Goal: Transaction & Acquisition: Download file/media

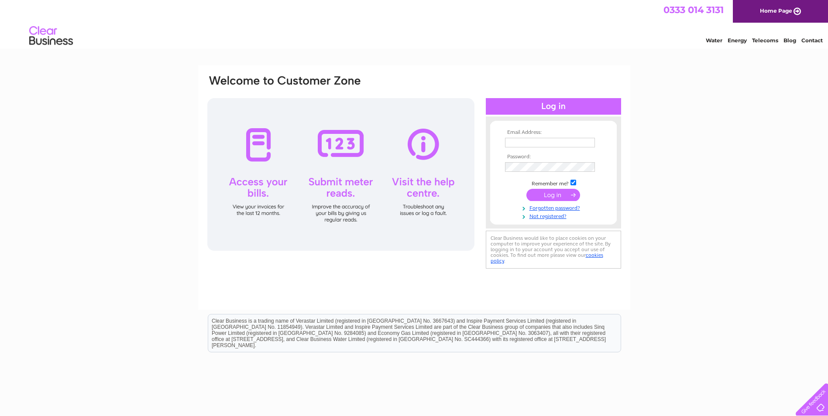
type input "redlightning70@hotmail.com"
click at [542, 196] on input "submit" at bounding box center [553, 195] width 54 height 12
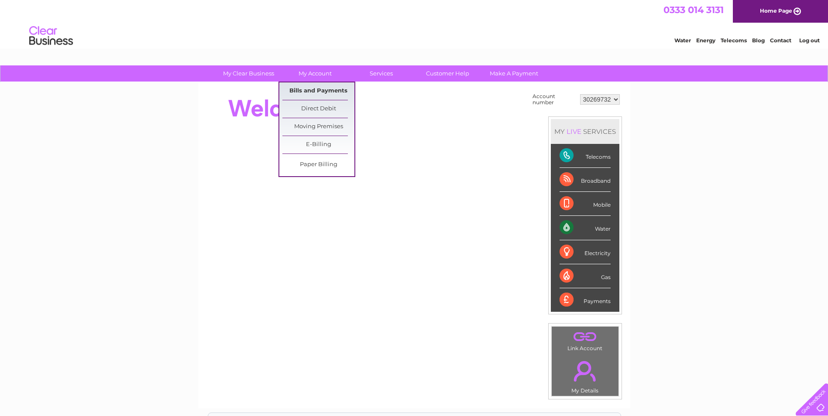
click at [306, 89] on link "Bills and Payments" at bounding box center [318, 90] width 72 height 17
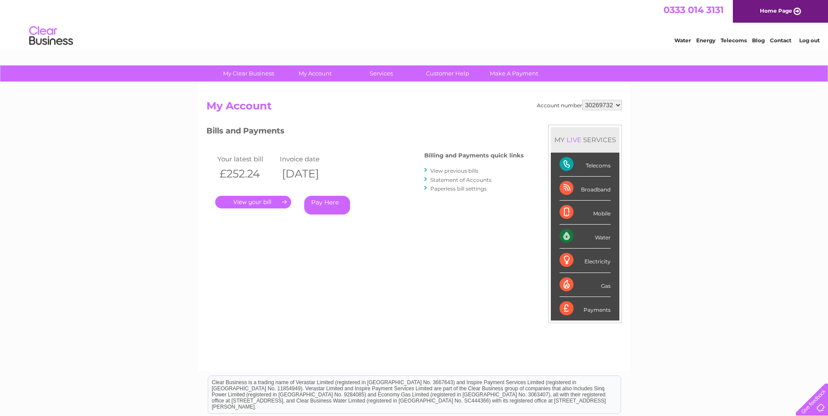
click at [471, 171] on link "View previous bills" at bounding box center [454, 171] width 48 height 7
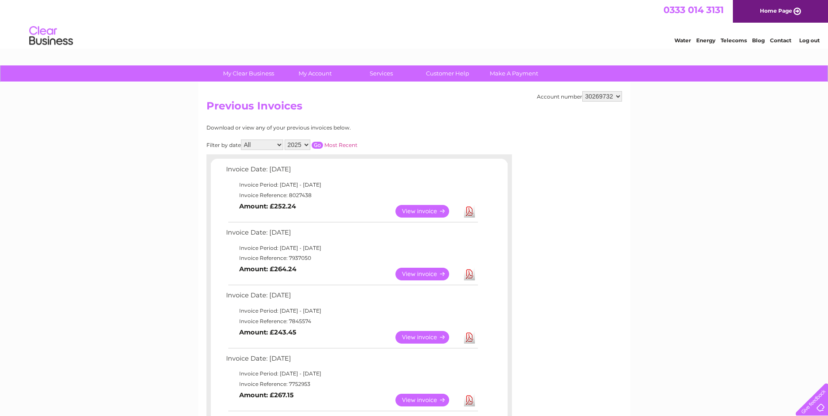
click at [466, 213] on link "Download" at bounding box center [469, 211] width 11 height 13
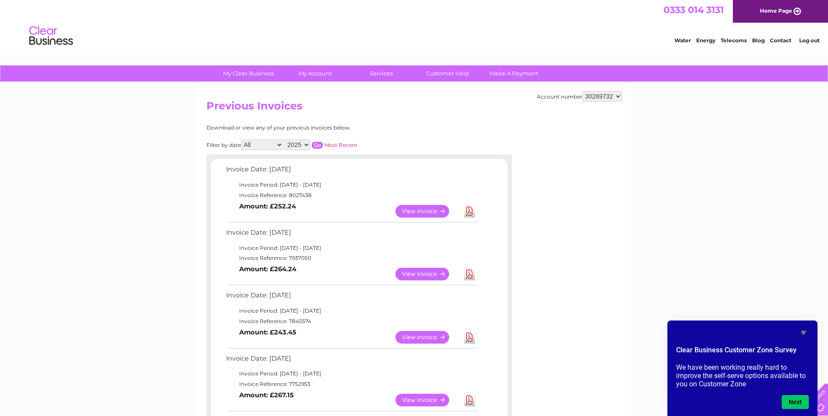
click at [468, 273] on link "Download" at bounding box center [469, 274] width 11 height 13
click at [472, 338] on link "Download" at bounding box center [469, 337] width 11 height 13
click at [465, 402] on link "Download" at bounding box center [469, 400] width 11 height 13
